Goal: Transaction & Acquisition: Purchase product/service

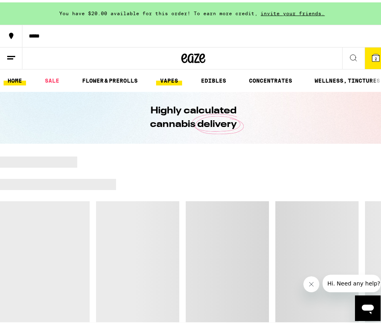
click at [173, 75] on link "VAPES" at bounding box center [169, 79] width 26 height 10
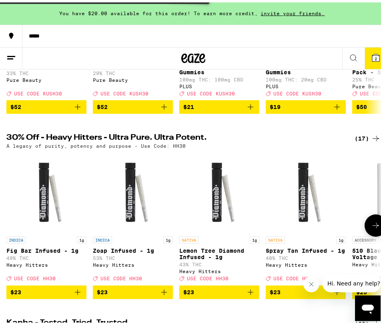
scroll to position [215, 0]
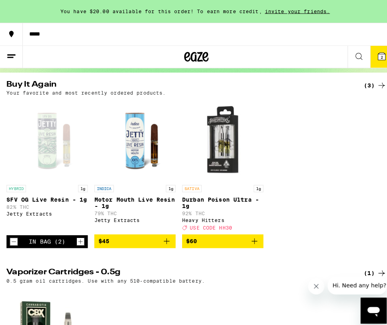
scroll to position [78, 0]
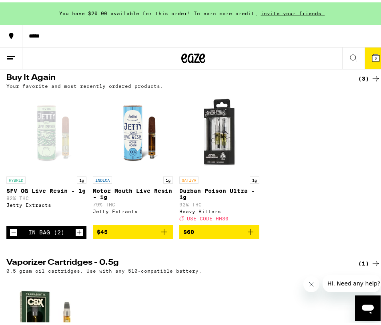
click at [55, 234] on div "In Bag (2)" at bounding box center [46, 230] width 36 height 6
click at [374, 56] on span "2" at bounding box center [375, 56] width 2 height 5
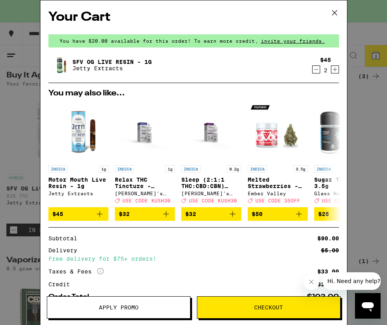
click at [331, 14] on icon at bounding box center [334, 13] width 12 height 12
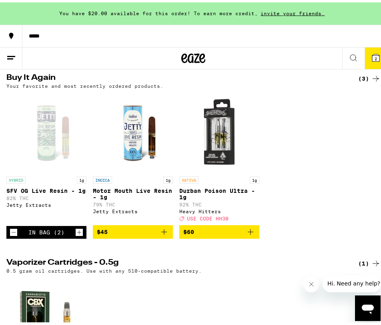
click at [43, 149] on div "Open page for SFV OG Live Resin - 1g from Jetty Extracts" at bounding box center [46, 130] width 80 height 80
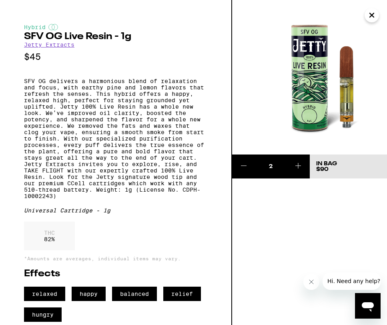
click at [372, 14] on icon "Close" at bounding box center [371, 15] width 4 height 4
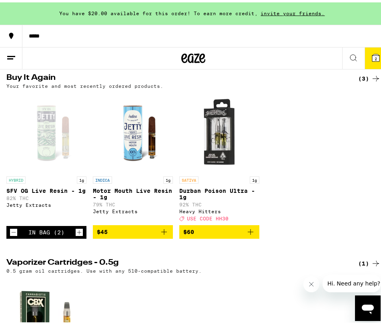
click at [372, 55] on icon at bounding box center [375, 55] width 7 height 7
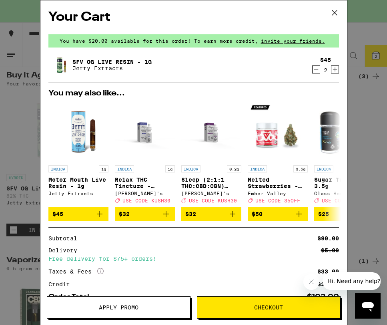
click at [279, 306] on span "Checkout" at bounding box center [268, 308] width 29 height 6
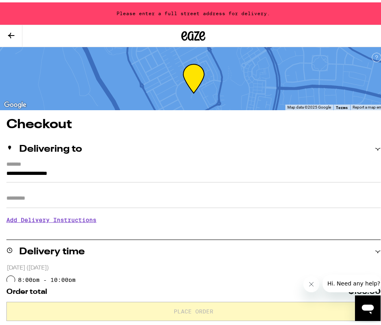
click at [94, 170] on input "**********" at bounding box center [193, 174] width 374 height 14
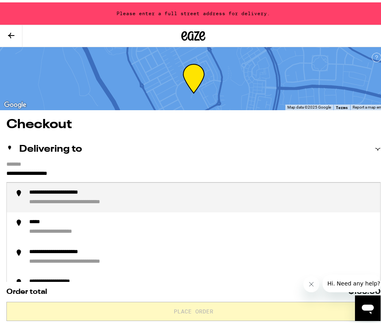
click at [94, 170] on input "**********" at bounding box center [193, 174] width 374 height 14
click at [128, 197] on div "**********" at bounding box center [201, 195] width 344 height 17
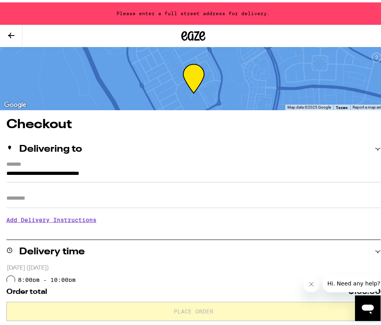
type input "**********"
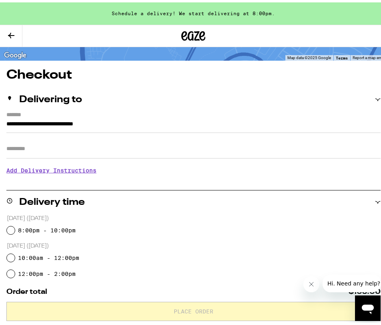
scroll to position [50, 0]
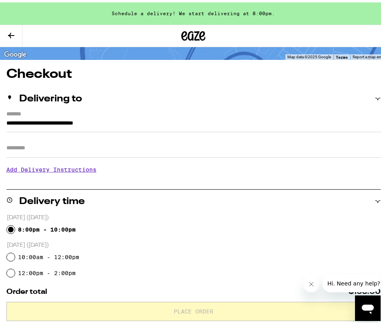
click at [10, 228] on input "8:00pm - 10:00pm" at bounding box center [11, 228] width 8 height 8
radio input "true"
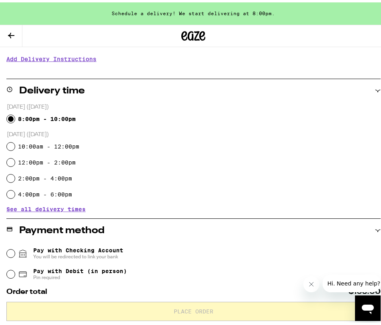
scroll to position [164, 0]
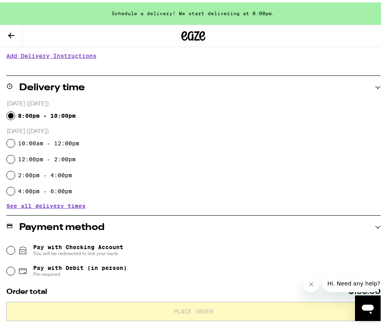
click at [22, 202] on span "See all delivery times" at bounding box center [45, 204] width 79 height 6
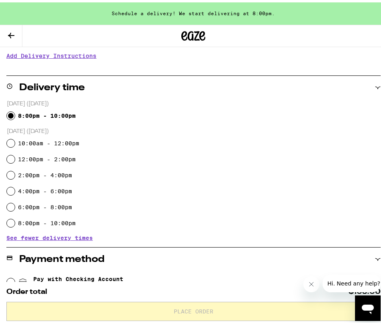
click at [16, 219] on div "8:00pm - 10:00pm" at bounding box center [193, 221] width 373 height 16
click at [13, 220] on input "8:00pm - 10:00pm" at bounding box center [11, 221] width 8 height 8
radio input "true"
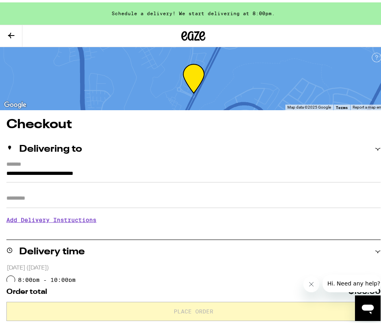
click at [58, 166] on label "*******" at bounding box center [190, 163] width 368 height 8
click at [58, 167] on input "**********" at bounding box center [193, 174] width 374 height 14
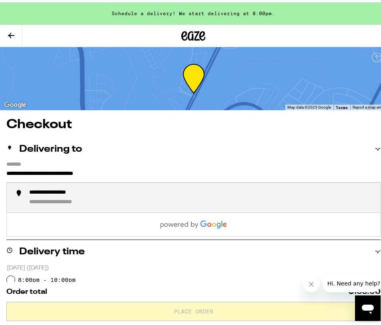
click at [60, 173] on input "**********" at bounding box center [193, 174] width 374 height 14
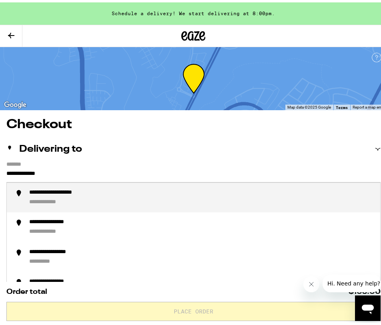
click at [52, 201] on div "**********" at bounding box center [52, 201] width 47 height 8
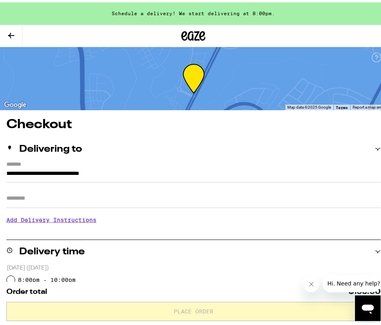
type input "**********"
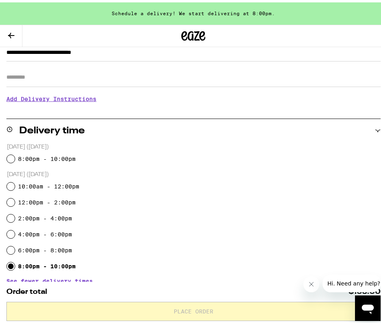
scroll to position [133, 0]
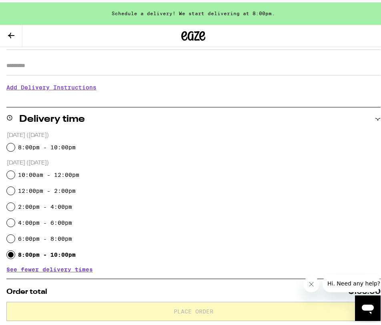
click at [68, 189] on label "12:00pm - 2:00pm" at bounding box center [47, 189] width 58 height 6
click at [15, 189] on input "12:00pm - 2:00pm" at bounding box center [11, 189] width 8 height 8
radio input "true"
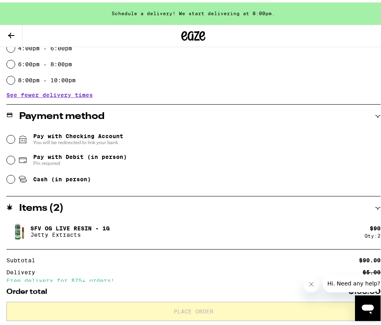
scroll to position [307, 0]
click at [77, 181] on span "Cash (in person)" at bounding box center [62, 177] width 58 height 6
click at [15, 182] on input "Cash (in person)" at bounding box center [11, 178] width 8 height 8
radio input "true"
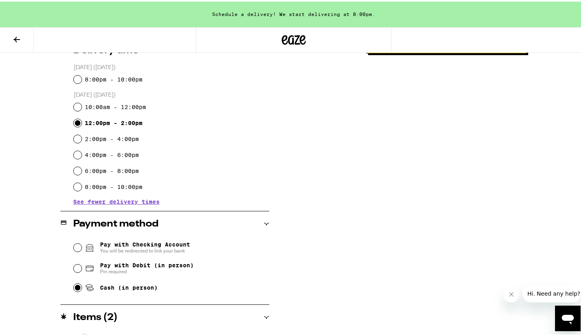
scroll to position [216, 0]
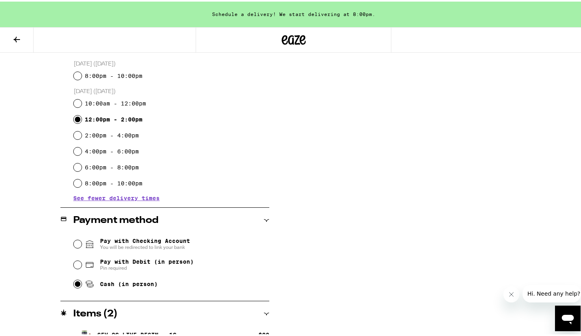
click at [159, 267] on span "Pin required" at bounding box center [147, 267] width 94 height 6
click at [82, 267] on input "Pay with Debit (in person) Pin required" at bounding box center [78, 264] width 8 height 8
radio input "true"
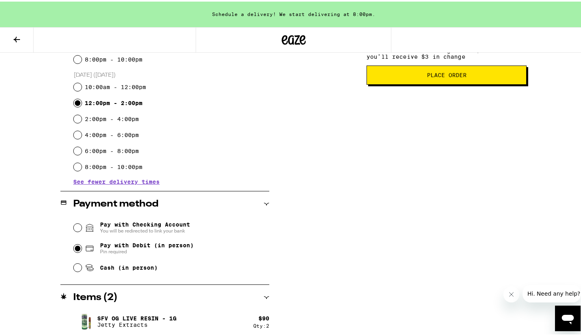
scroll to position [235, 0]
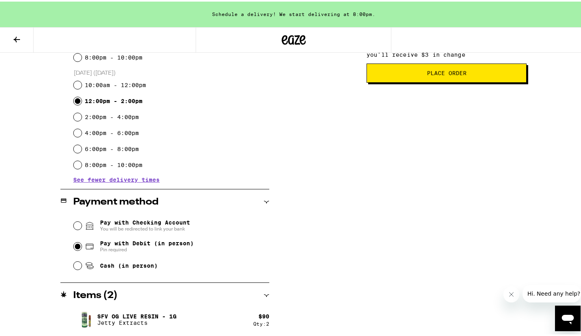
click at [129, 267] on span "Cash (in person)" at bounding box center [129, 264] width 58 height 6
click at [82, 268] on input "Cash (in person)" at bounding box center [78, 264] width 8 height 8
radio input "true"
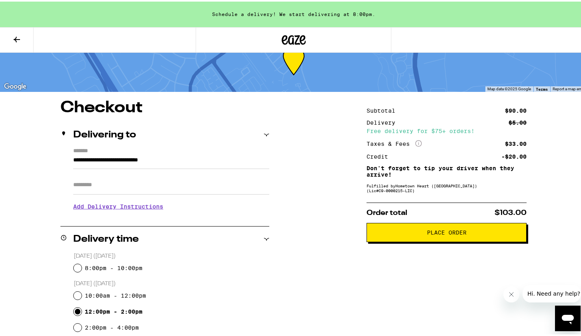
scroll to position [26, 0]
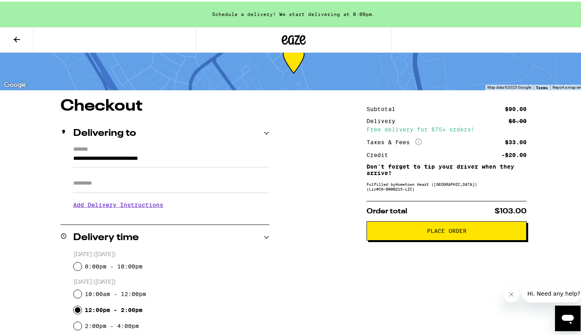
click at [380, 232] on span "Place Order" at bounding box center [446, 230] width 146 height 6
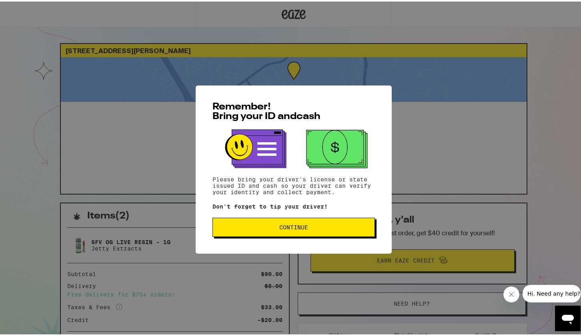
click at [303, 228] on span "Continue" at bounding box center [293, 226] width 29 height 6
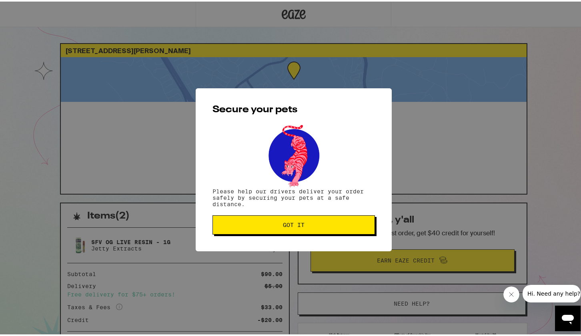
click at [303, 226] on span "Got it" at bounding box center [293, 224] width 149 height 6
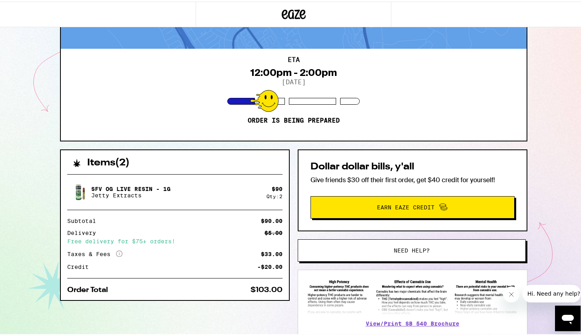
scroll to position [96, 0]
